Goal: Transaction & Acquisition: Obtain resource

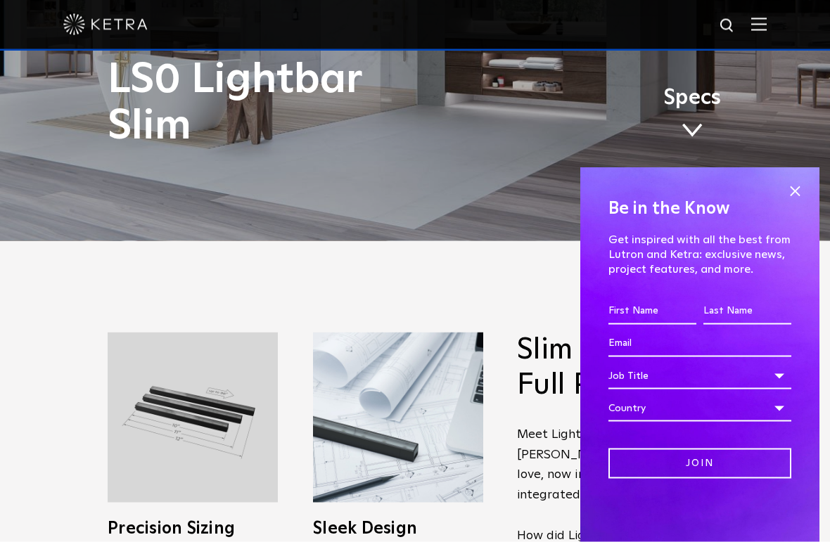
scroll to position [302, 0]
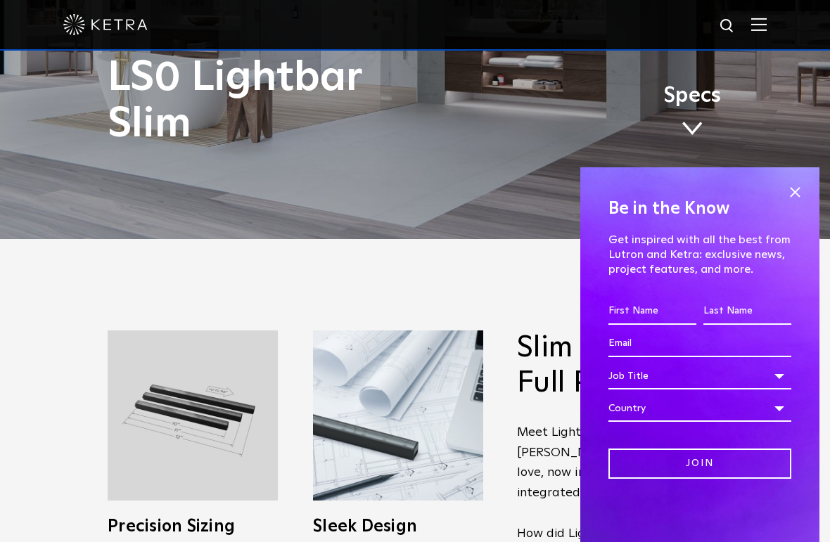
click at [651, 307] on input "First name *" at bounding box center [652, 311] width 88 height 27
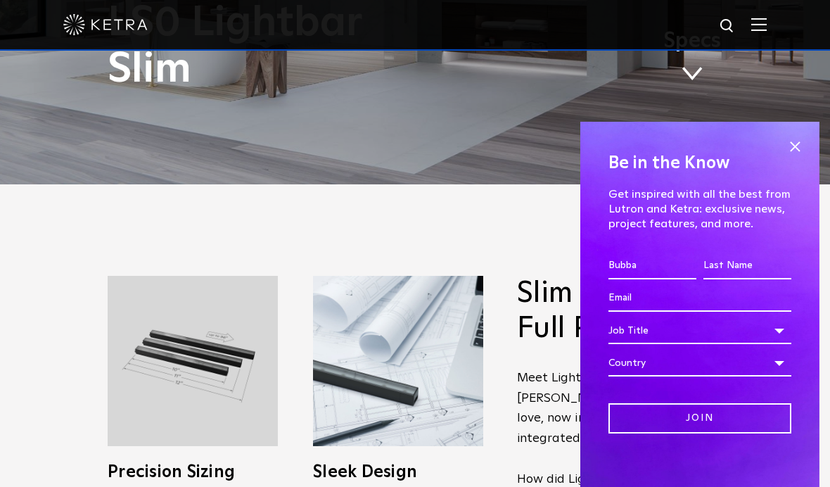
type input "Bubba"
click at [738, 279] on input "Last name *" at bounding box center [747, 265] width 88 height 27
type input "[PERSON_NAME]"
click at [691, 312] on input "Email *" at bounding box center [699, 298] width 183 height 27
type input "[EMAIL_ADDRESS][DOMAIN_NAME]"
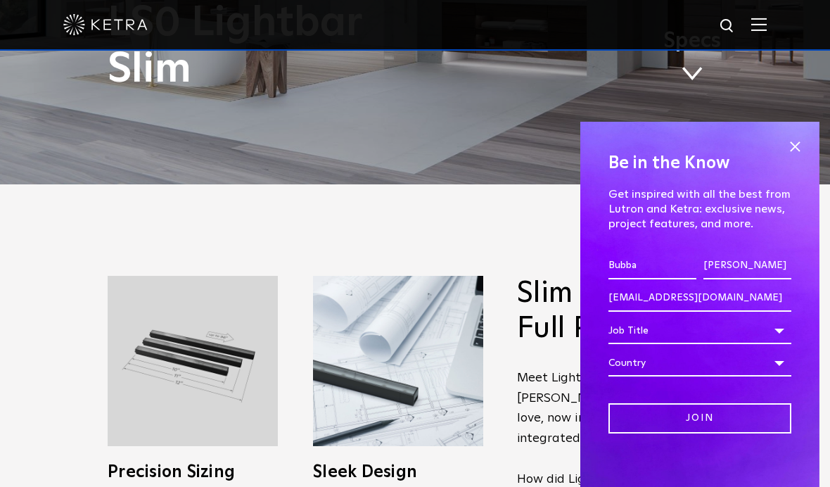
click at [703, 344] on div "Job Title" at bounding box center [699, 330] width 183 height 27
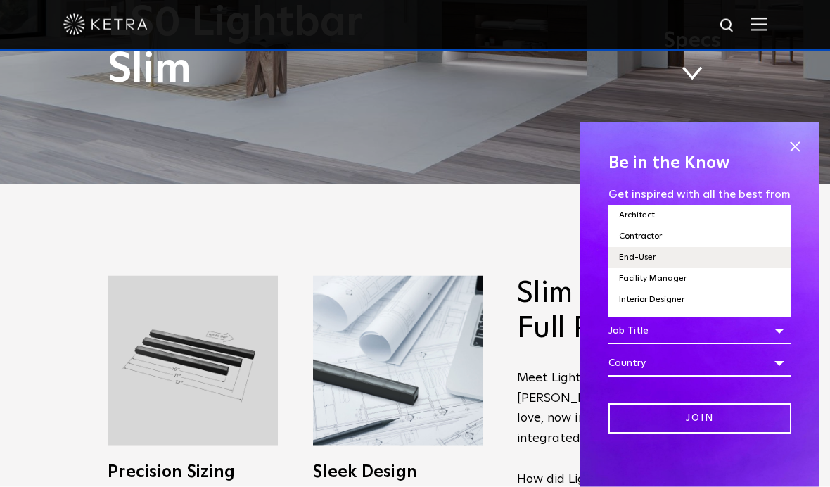
click at [687, 268] on li "End-User" at bounding box center [699, 257] width 183 height 21
select select "End-User"
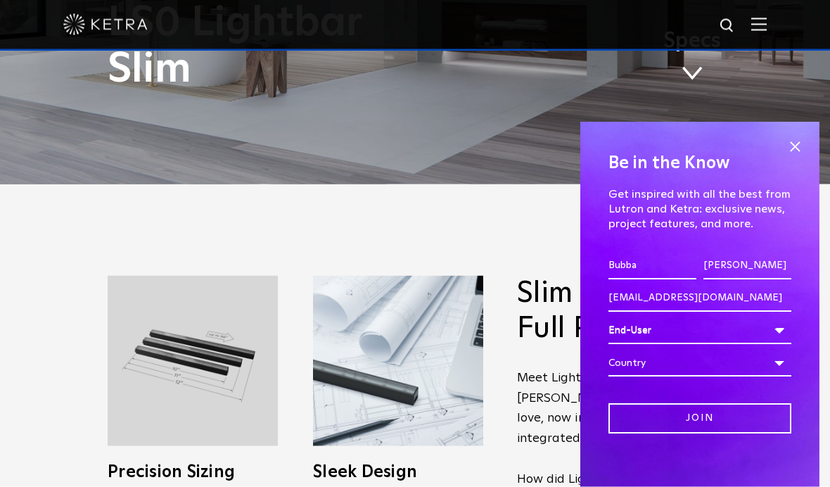
scroll to position [303, 0]
click at [715, 376] on div "Country" at bounding box center [699, 363] width 183 height 27
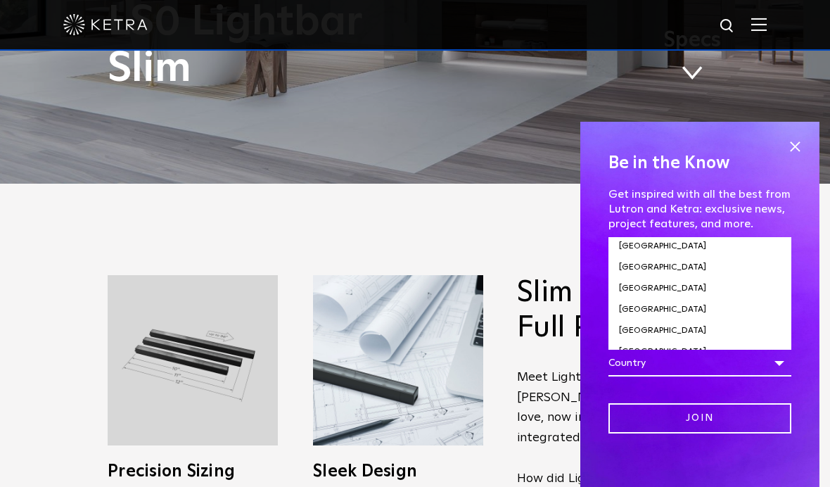
scroll to position [4785, 0]
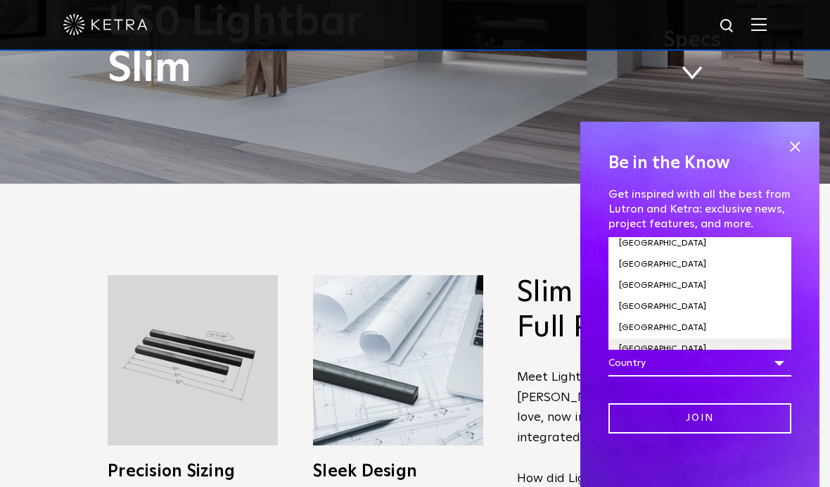
click at [717, 359] on li "[GEOGRAPHIC_DATA]" at bounding box center [699, 348] width 183 height 21
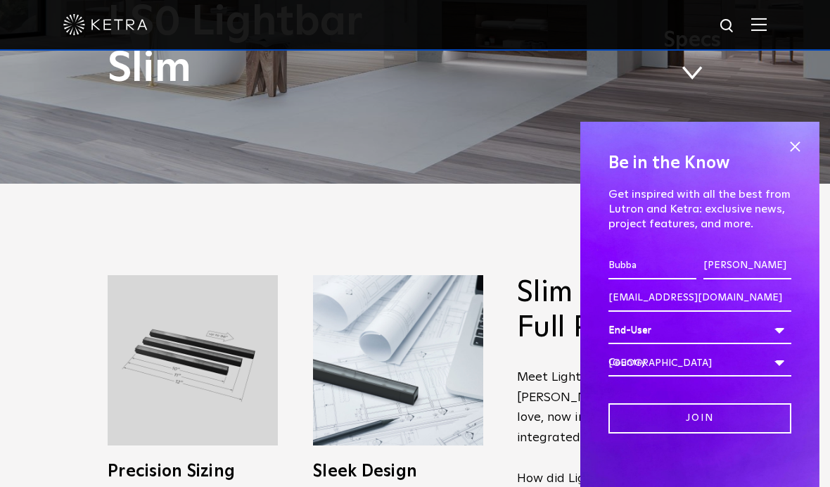
select select "[GEOGRAPHIC_DATA]"
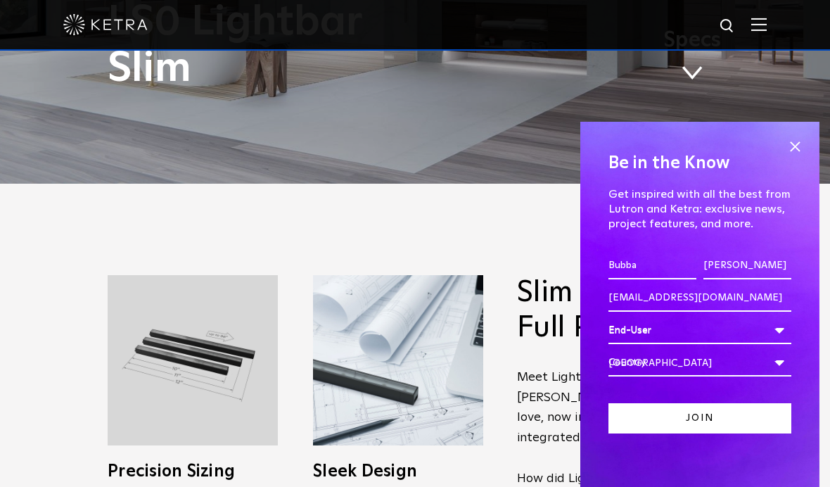
click at [741, 433] on input "Join" at bounding box center [699, 418] width 183 height 30
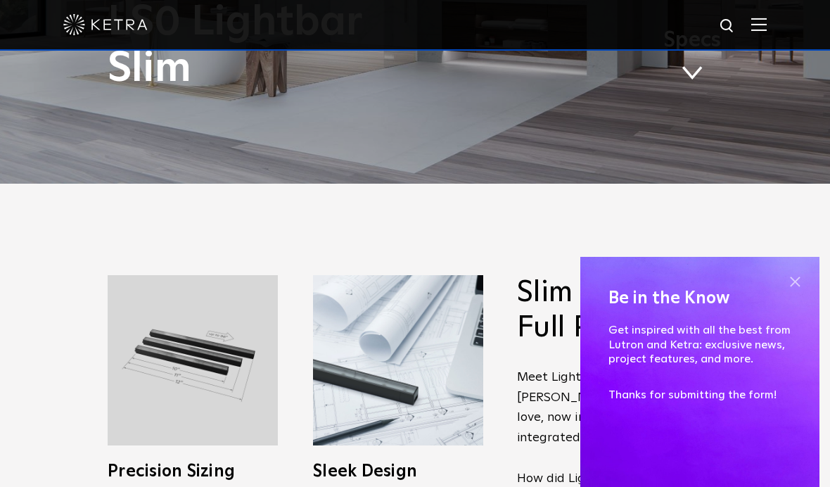
click at [798, 292] on span at bounding box center [794, 281] width 21 height 21
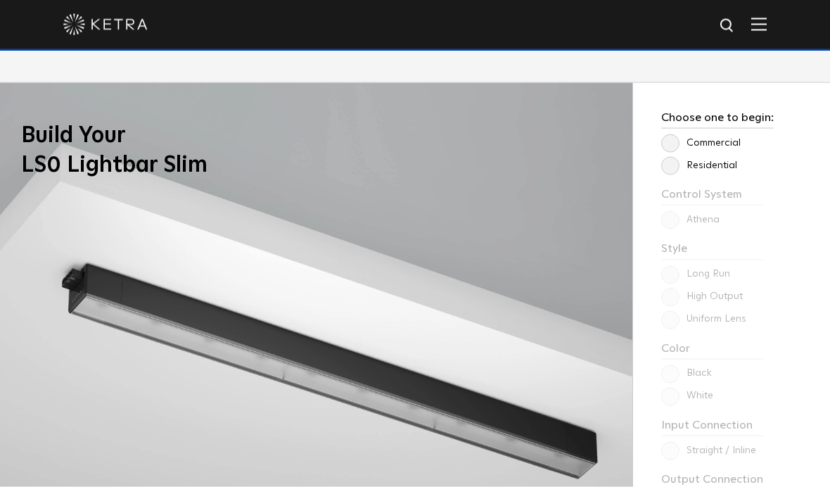
scroll to position [1039, 0]
click at [674, 171] on label "Residential" at bounding box center [699, 165] width 76 height 12
click at [0, 0] on input "Residential" at bounding box center [0, 0] width 0 height 0
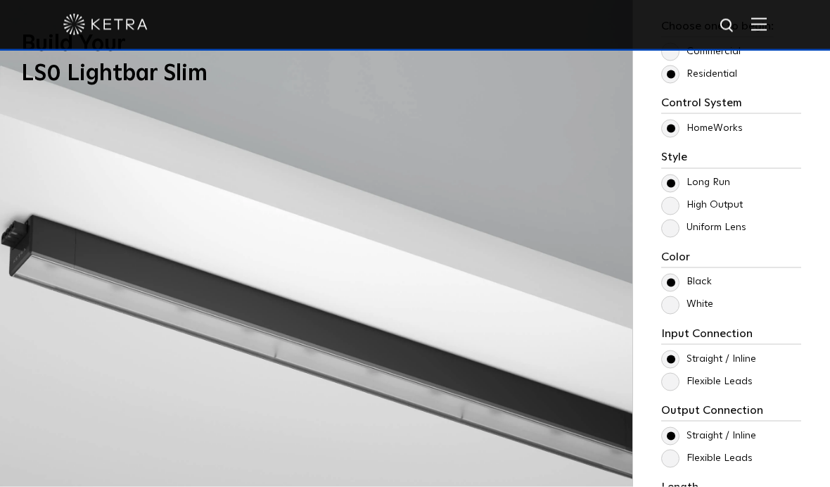
scroll to position [1134, 0]
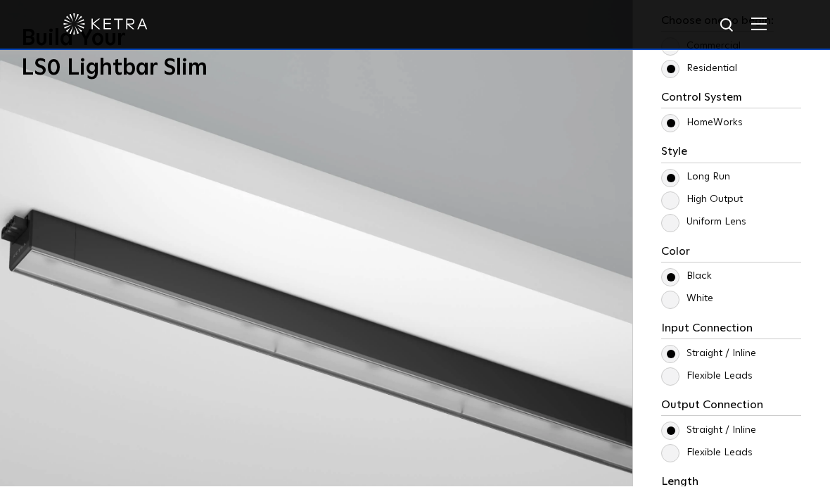
click at [670, 305] on label "White" at bounding box center [687, 299] width 52 height 12
click at [0, 0] on input "White" at bounding box center [0, 0] width 0 height 0
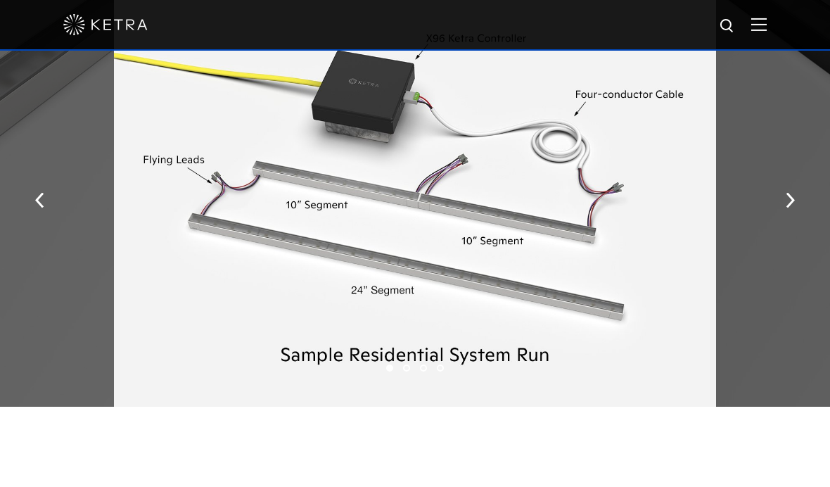
scroll to position [1810, 0]
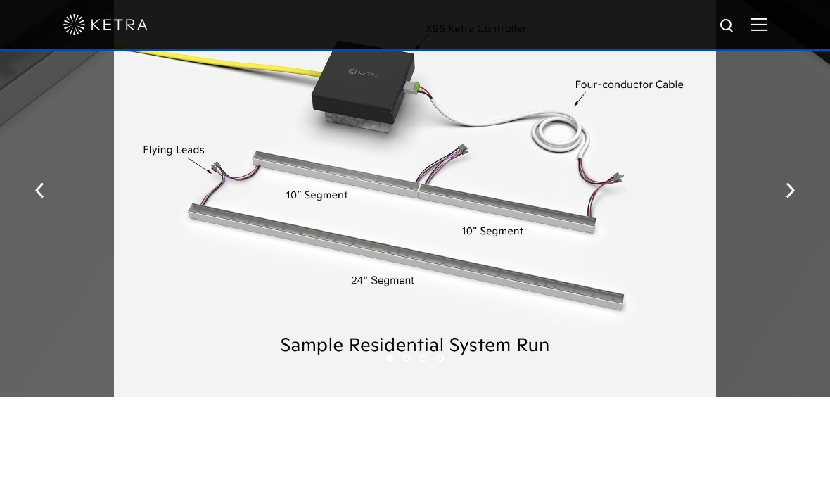
click at [647, 267] on div at bounding box center [415, 186] width 602 height 422
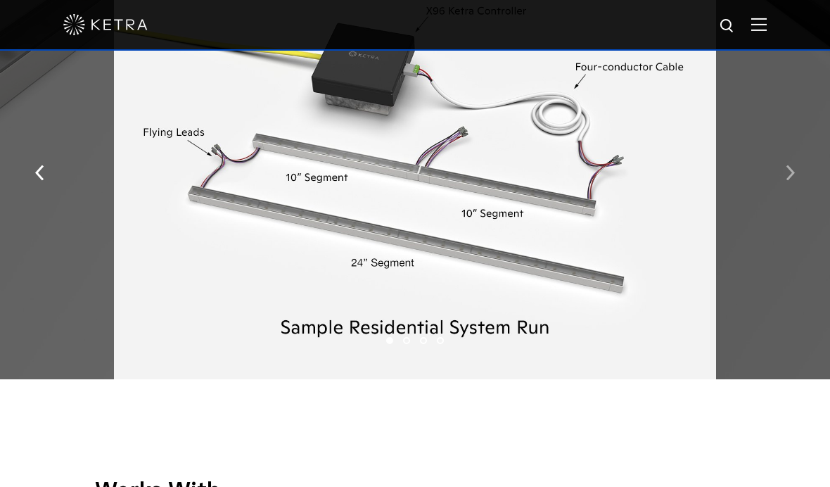
click at [788, 181] on img "button" at bounding box center [790, 172] width 9 height 15
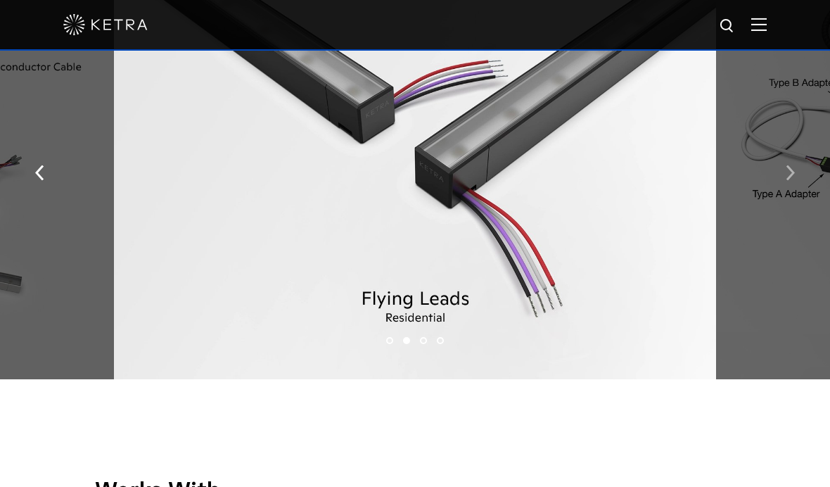
click at [789, 181] on img "button" at bounding box center [790, 172] width 9 height 15
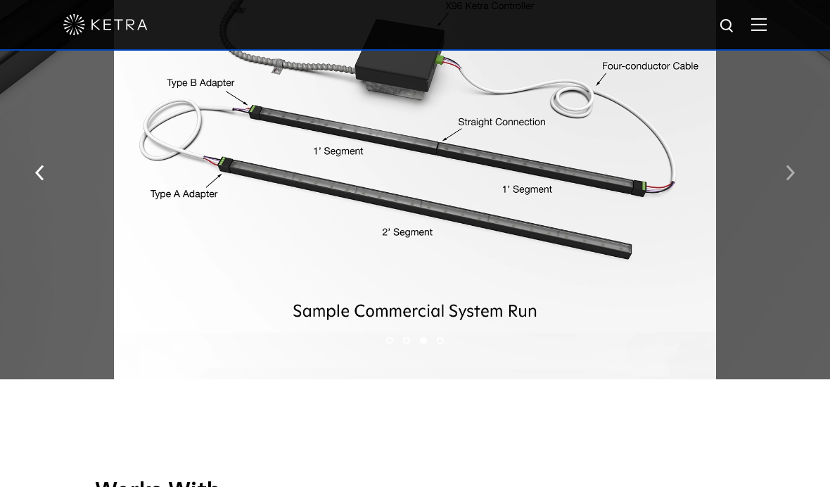
click at [786, 181] on img "button" at bounding box center [790, 172] width 9 height 15
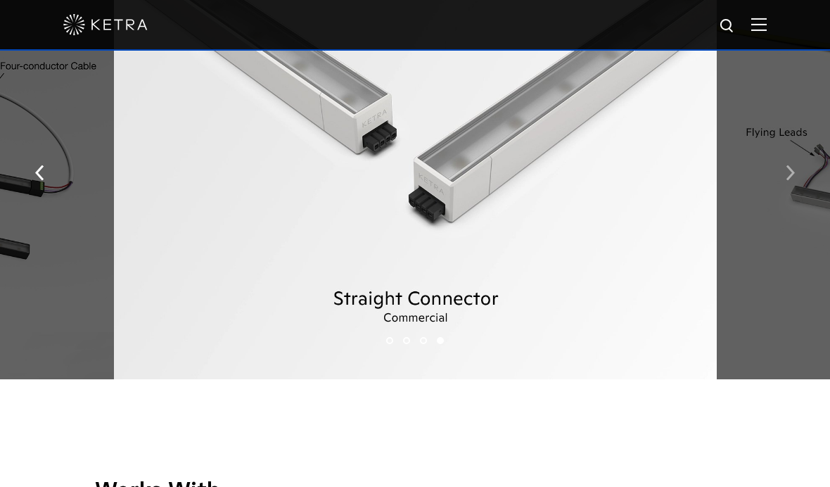
click at [786, 181] on img "button" at bounding box center [790, 172] width 9 height 15
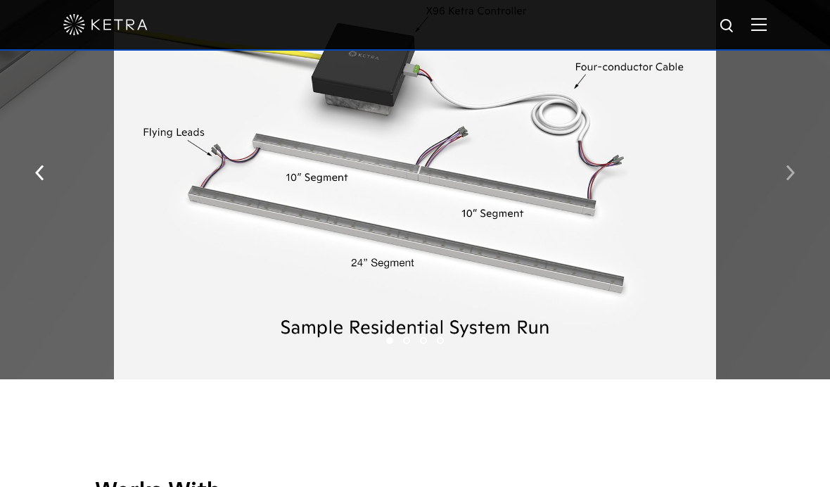
click at [782, 196] on button "button" at bounding box center [790, 172] width 30 height 49
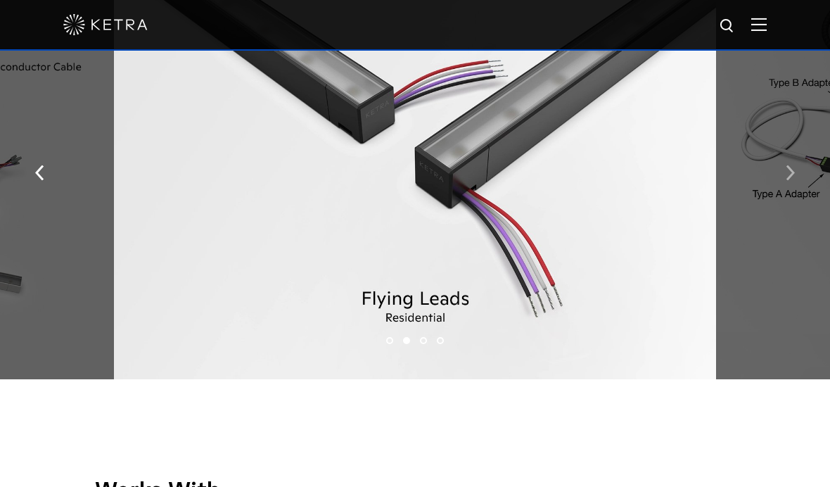
click at [783, 196] on button "button" at bounding box center [790, 172] width 30 height 49
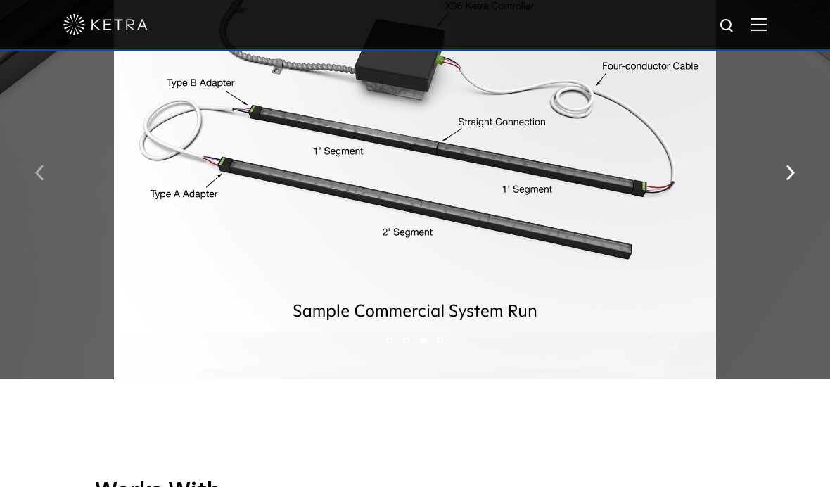
click at [36, 181] on img "button" at bounding box center [39, 172] width 9 height 15
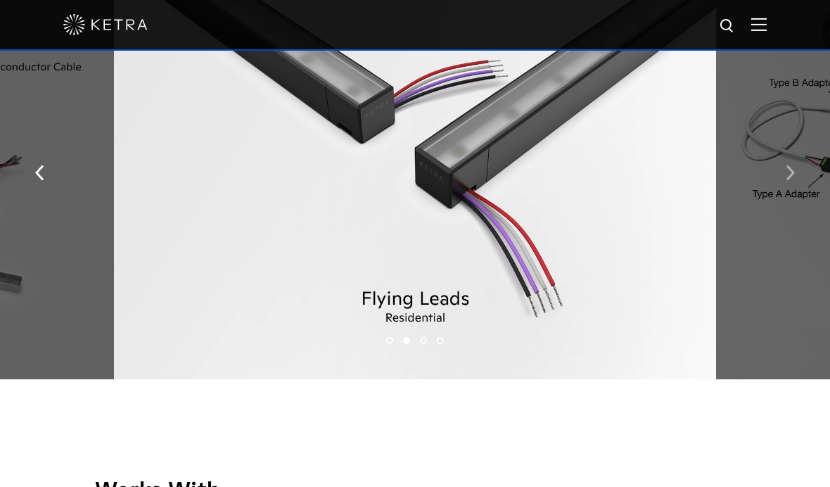
click at [793, 181] on img "button" at bounding box center [790, 172] width 9 height 15
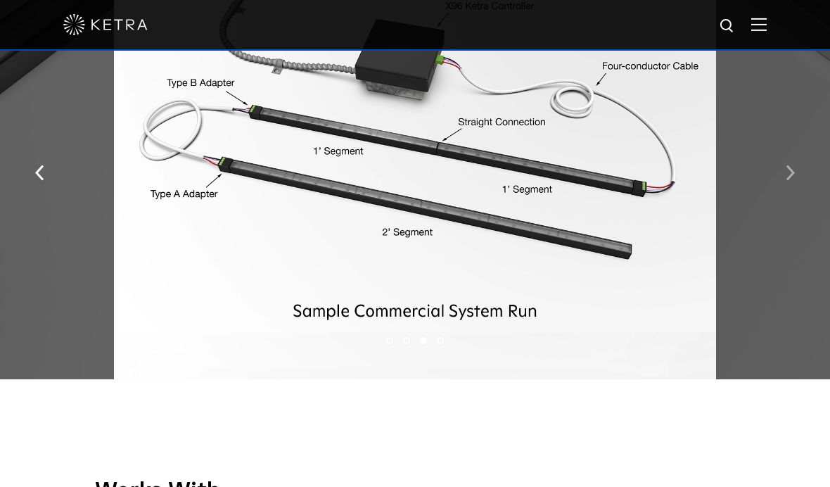
click at [792, 196] on button "button" at bounding box center [790, 172] width 30 height 49
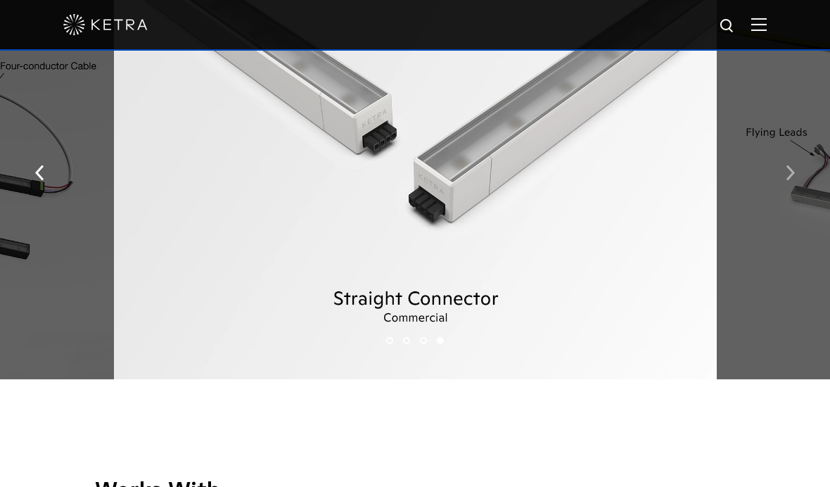
click at [791, 181] on img "button" at bounding box center [790, 172] width 9 height 15
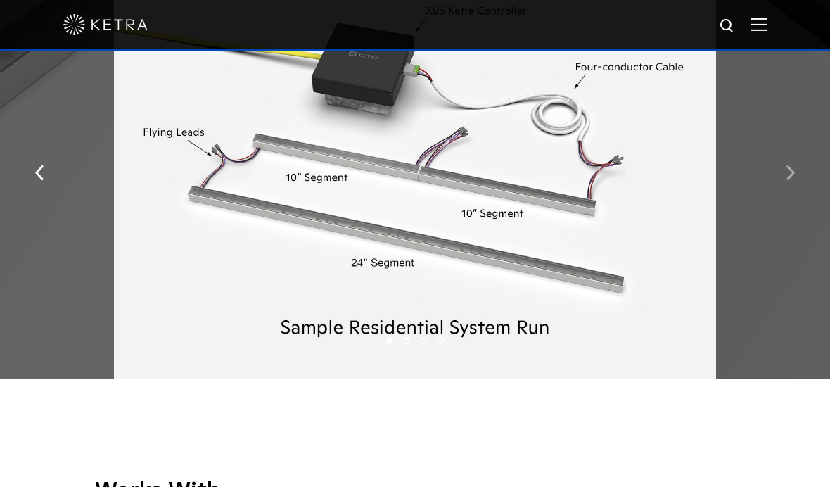
click at [786, 181] on img "button" at bounding box center [790, 172] width 9 height 15
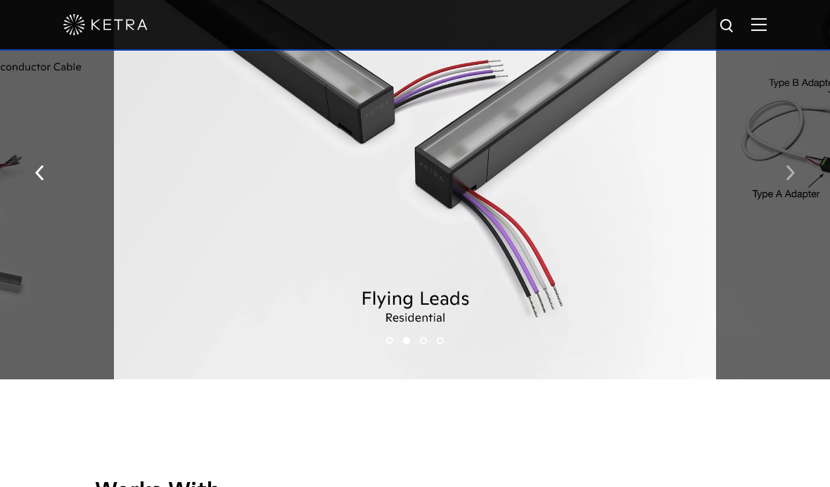
click at [791, 181] on img "button" at bounding box center [790, 172] width 9 height 15
